Goal: Task Accomplishment & Management: Manage account settings

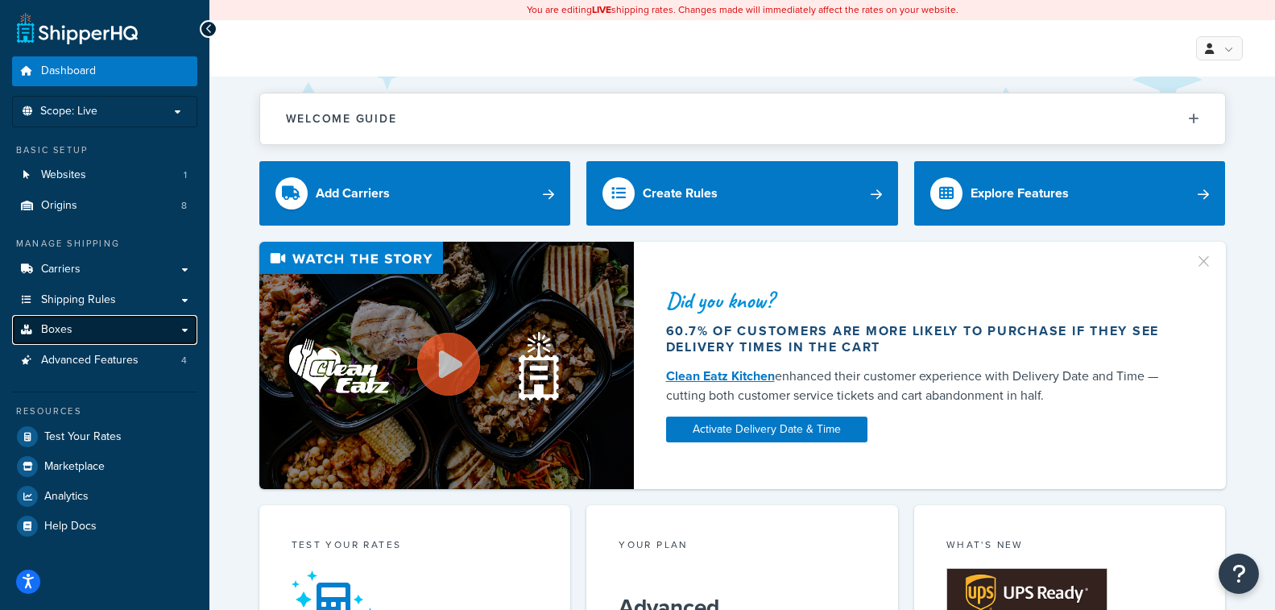
click at [76, 332] on link "Boxes" at bounding box center [104, 330] width 185 height 30
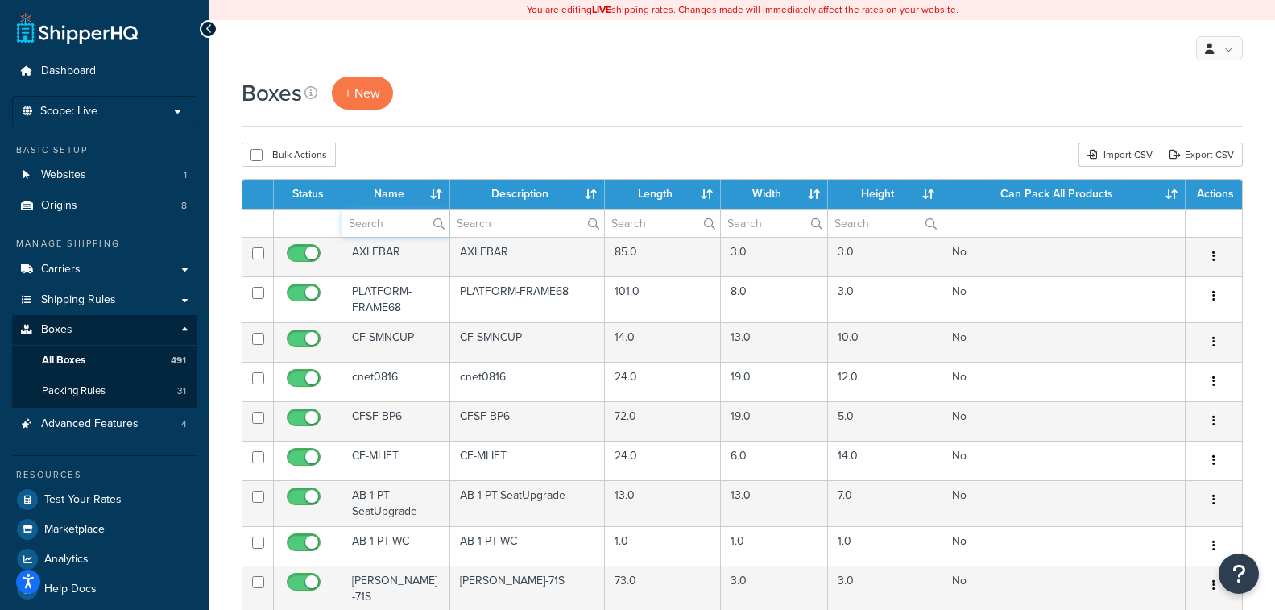
click at [401, 222] on input "text" at bounding box center [395, 222] width 107 height 27
paste input "RX3-CB43-Black"
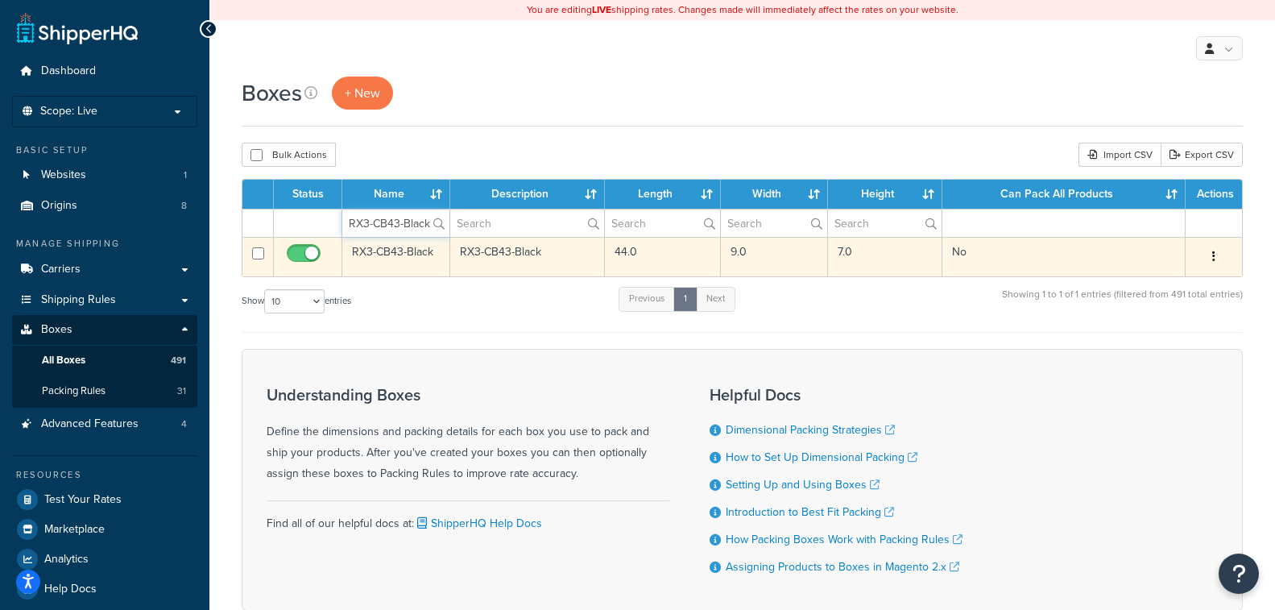
type input "RX3-CB43-Black"
click at [500, 267] on td "RX3-CB43-Black" at bounding box center [527, 256] width 155 height 39
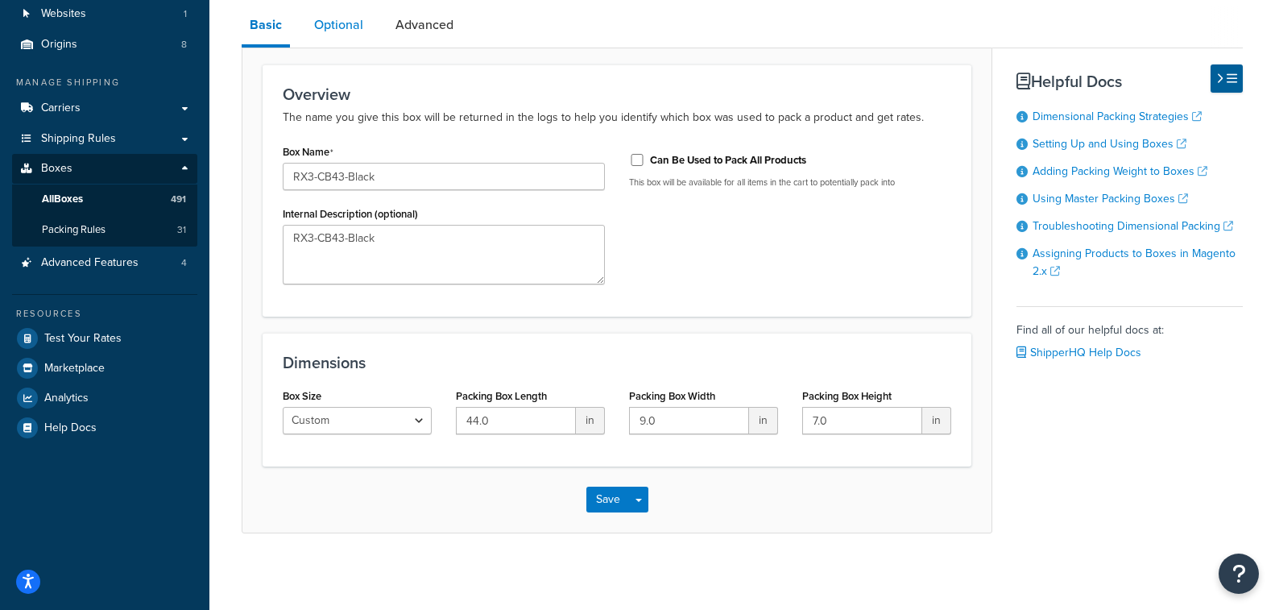
click at [351, 31] on link "Optional" at bounding box center [338, 25] width 65 height 39
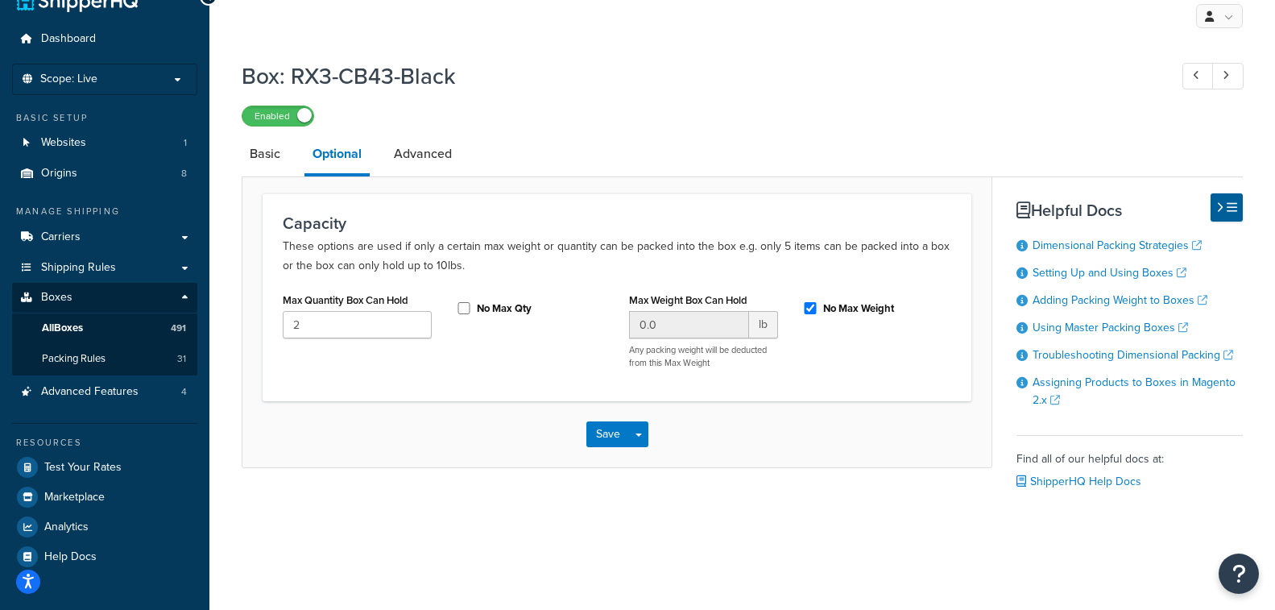
scroll to position [39, 0]
drag, startPoint x: 314, startPoint y: 325, endPoint x: 269, endPoint y: 330, distance: 45.4
click at [269, 330] on div "Capacity These options are used if only a certain max weight or quantity can be…" at bounding box center [617, 297] width 709 height 208
type input "1"
click at [604, 433] on button "Save" at bounding box center [607, 434] width 43 height 26
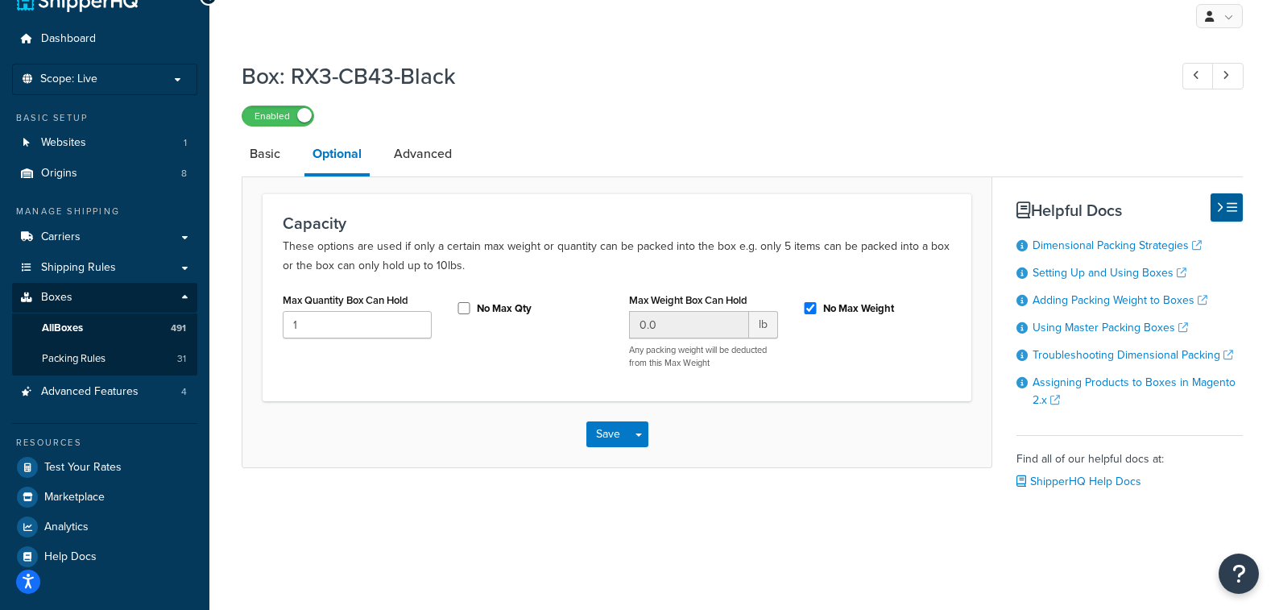
scroll to position [0, 0]
